Goal: Task Accomplishment & Management: Manage account settings

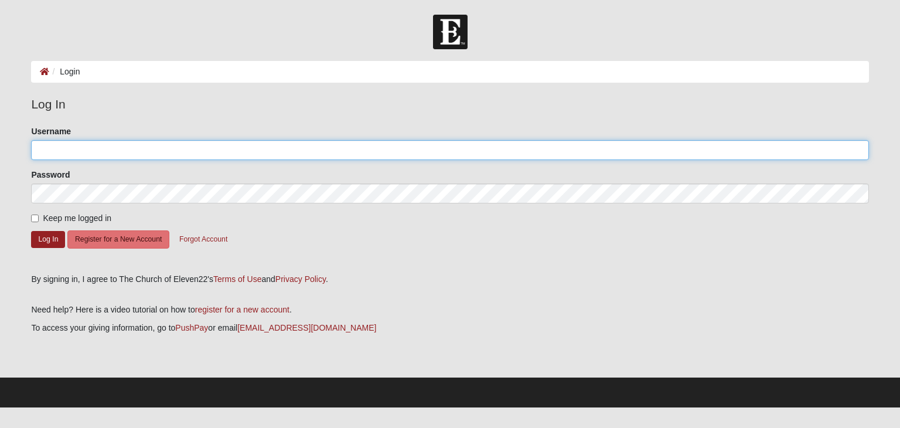
click at [164, 143] on input "Username" at bounding box center [450, 150] width 838 height 20
click at [127, 156] on input "Username" at bounding box center [450, 150] width 838 height 20
type input "[EMAIL_ADDRESS][DOMAIN_NAME]"
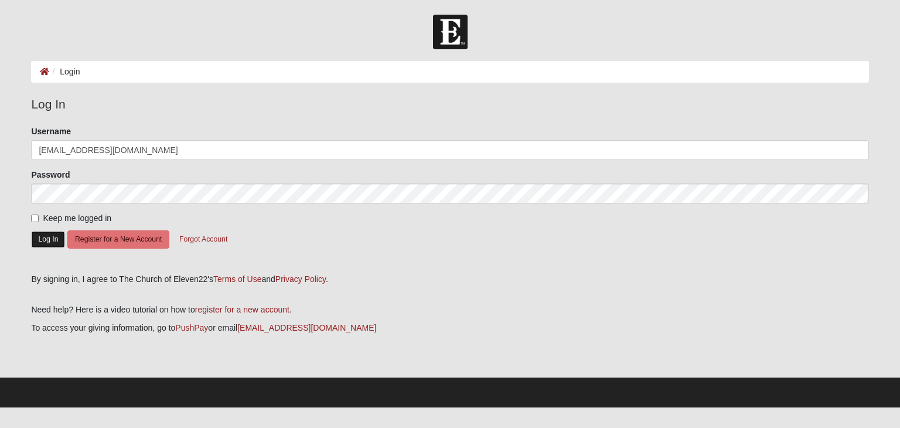
click at [49, 239] on button "Log In" at bounding box center [48, 239] width 34 height 17
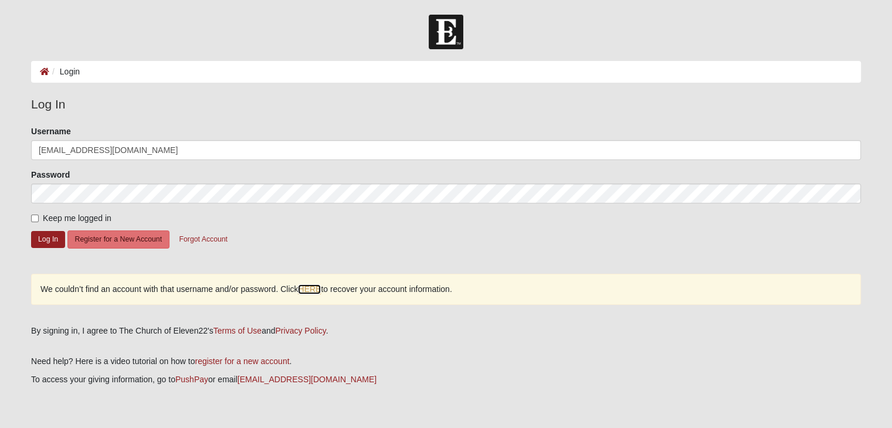
click at [317, 291] on link "HERE" at bounding box center [309, 289] width 23 height 10
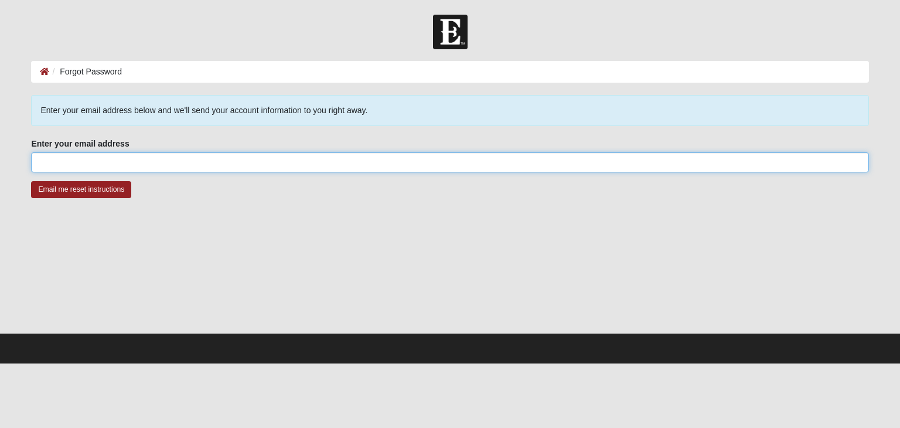
click at [78, 163] on input "Enter your email address" at bounding box center [450, 162] width 838 height 20
type input "[EMAIL_ADDRESS][DOMAIN_NAME]"
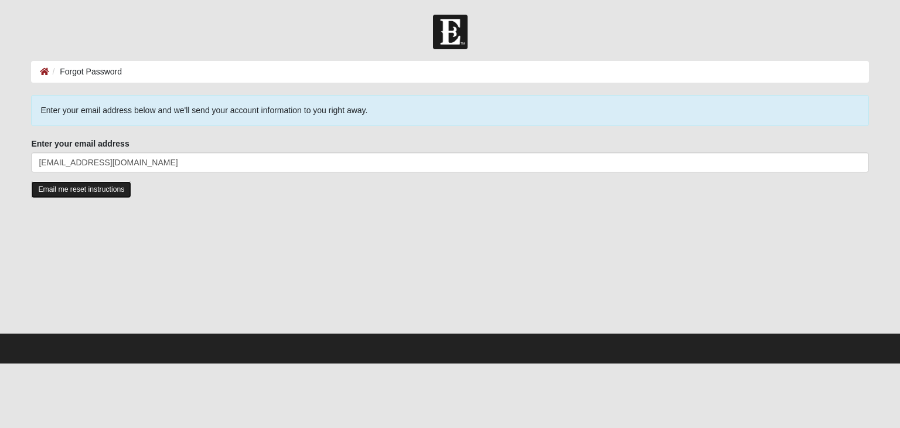
click at [103, 192] on input "Email me reset instructions" at bounding box center [81, 189] width 100 height 17
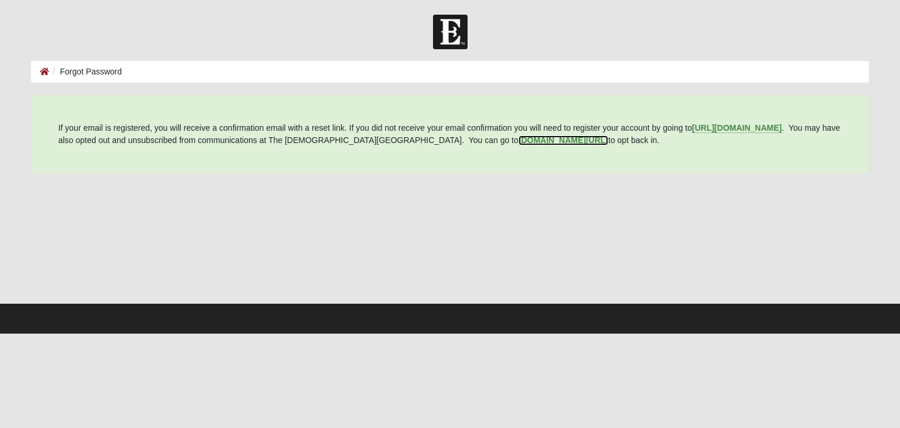
click at [531, 140] on b "my.coe22.com/resubscribe" at bounding box center [564, 139] width 90 height 9
click at [519, 142] on b "my.coe22.com/resubscribe" at bounding box center [564, 139] width 90 height 9
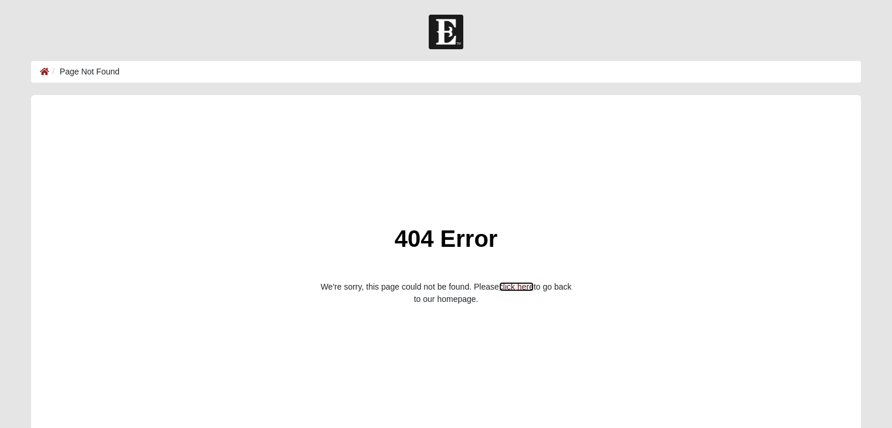
click at [504, 286] on link "click here" at bounding box center [516, 286] width 35 height 9
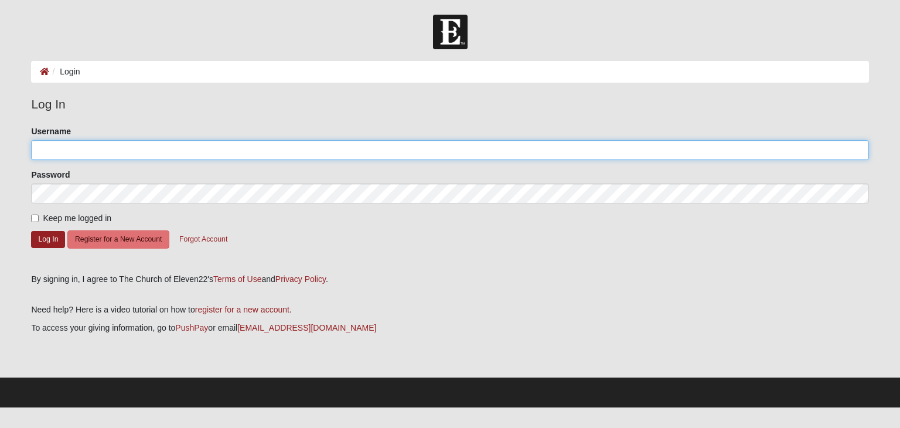
click at [64, 149] on input "Username" at bounding box center [450, 150] width 838 height 20
type input "mwallace44@att.net"
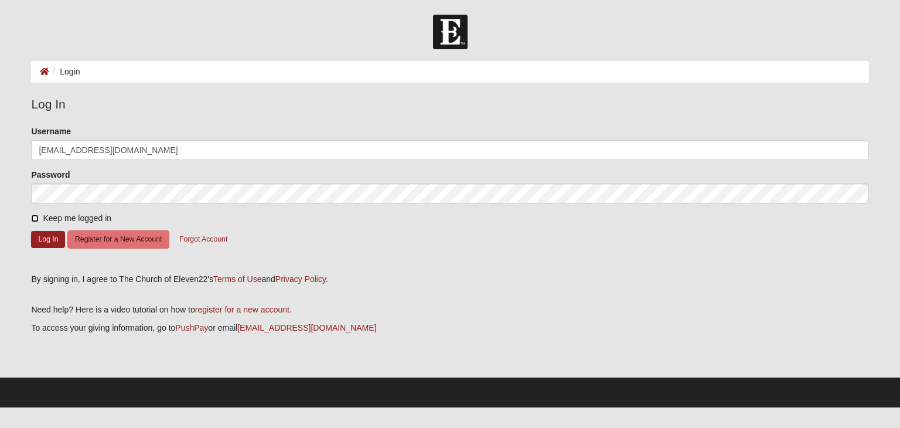
click at [35, 220] on input "Keep me logged in" at bounding box center [35, 219] width 8 height 8
checkbox input "true"
click at [35, 234] on button "Log In" at bounding box center [48, 239] width 34 height 17
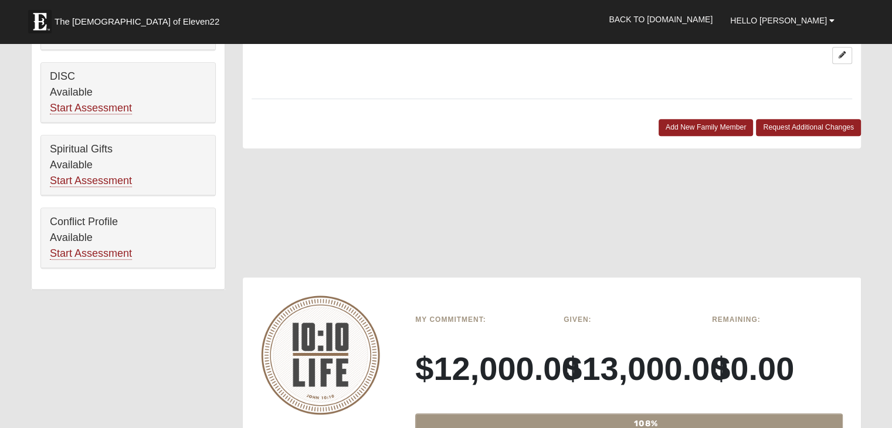
scroll to position [795, 0]
